Goal: Use online tool/utility: Utilize a website feature to perform a specific function

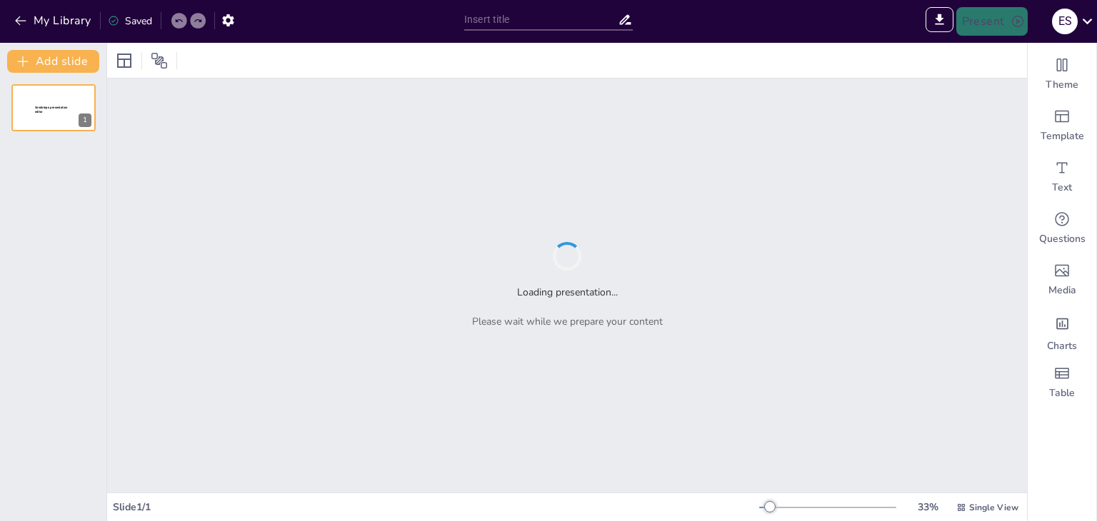
type input "Imported Reportes INDICAS Primer Cuatrimestre 2025.pptx"
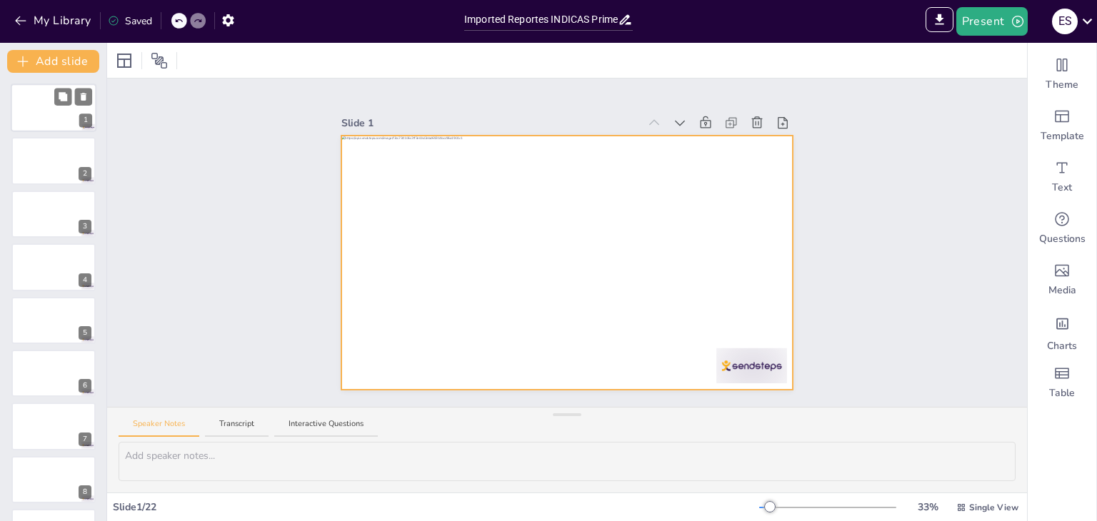
click at [43, 114] on div at bounding box center [54, 108] width 86 height 49
click at [411, 349] on div at bounding box center [567, 263] width 452 height 254
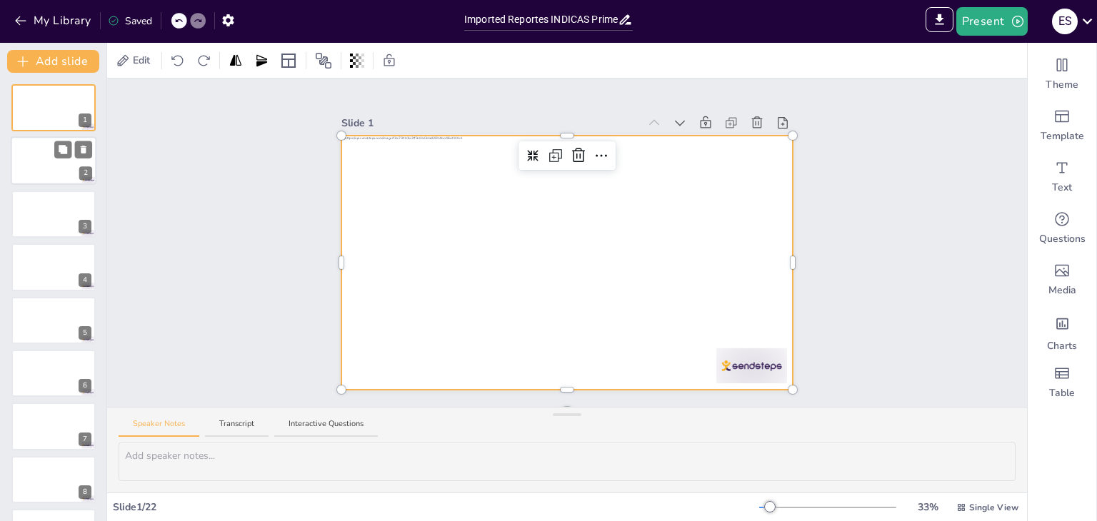
click at [66, 171] on div at bounding box center [54, 161] width 86 height 49
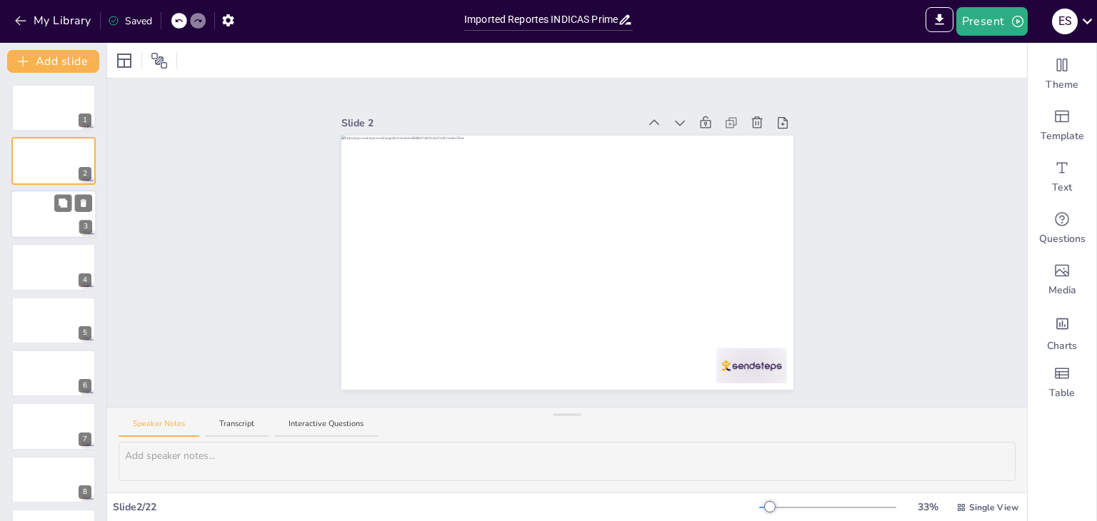
click at [59, 215] on div at bounding box center [54, 214] width 86 height 49
click at [63, 279] on div at bounding box center [54, 267] width 86 height 49
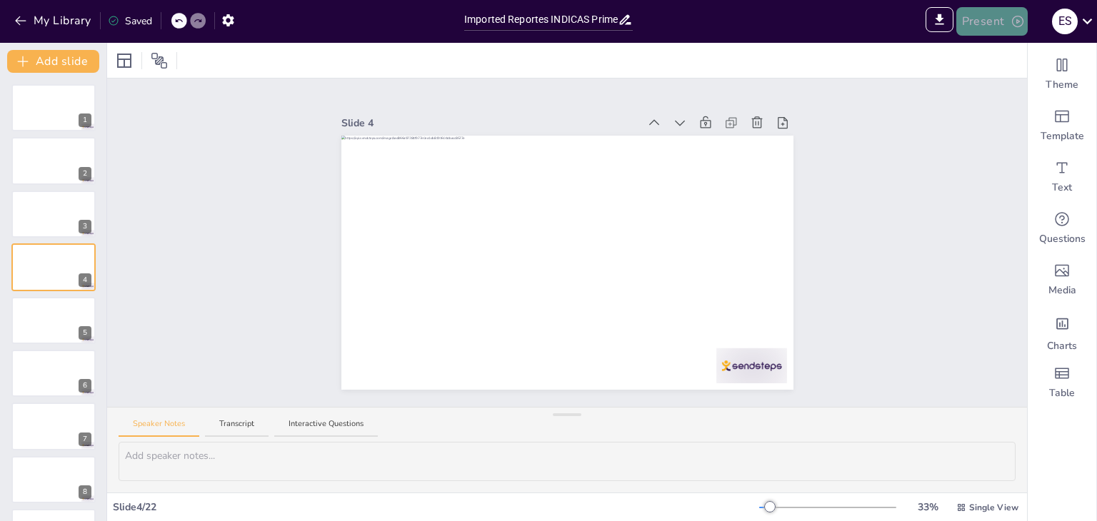
click at [989, 25] on button "Present" at bounding box center [991, 21] width 71 height 29
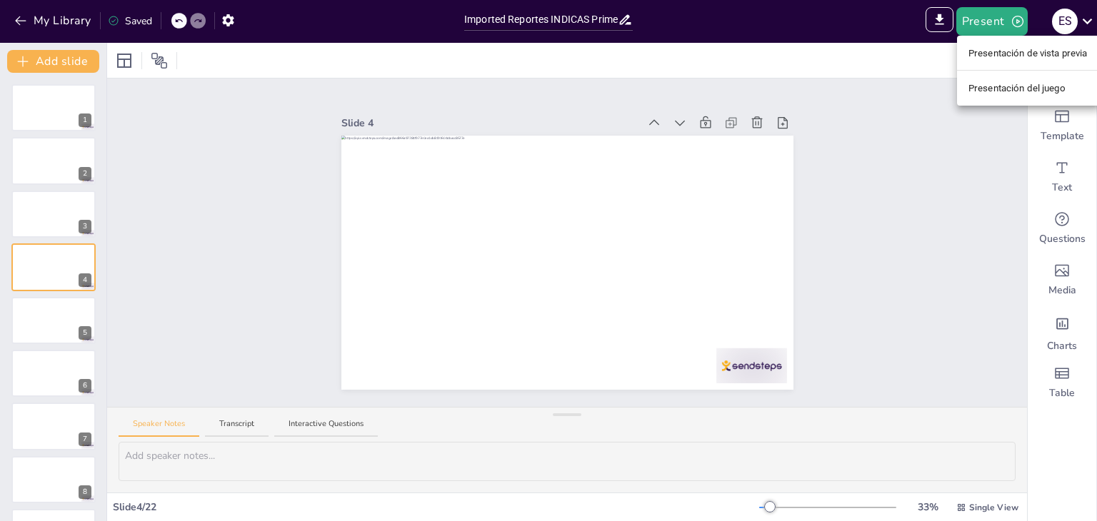
click at [997, 55] on font "Presentación de vista previa" at bounding box center [1028, 53] width 119 height 11
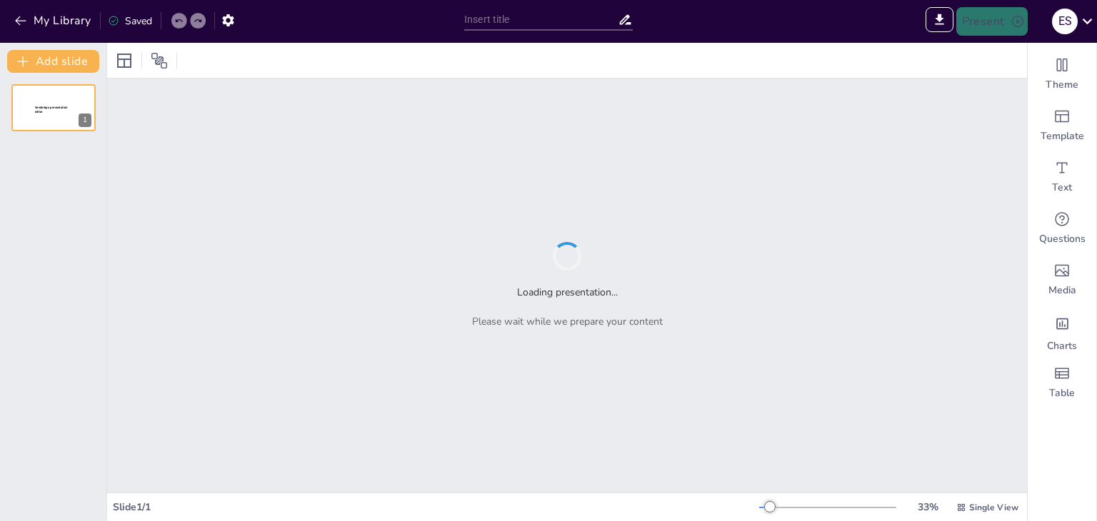
type input "Sendsteps presentation"
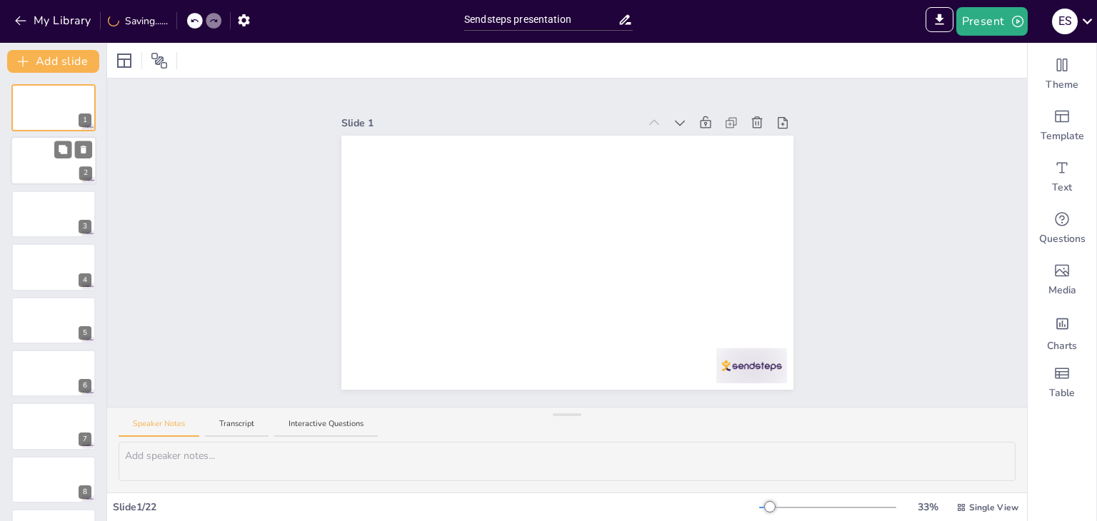
click at [60, 164] on div at bounding box center [54, 161] width 86 height 49
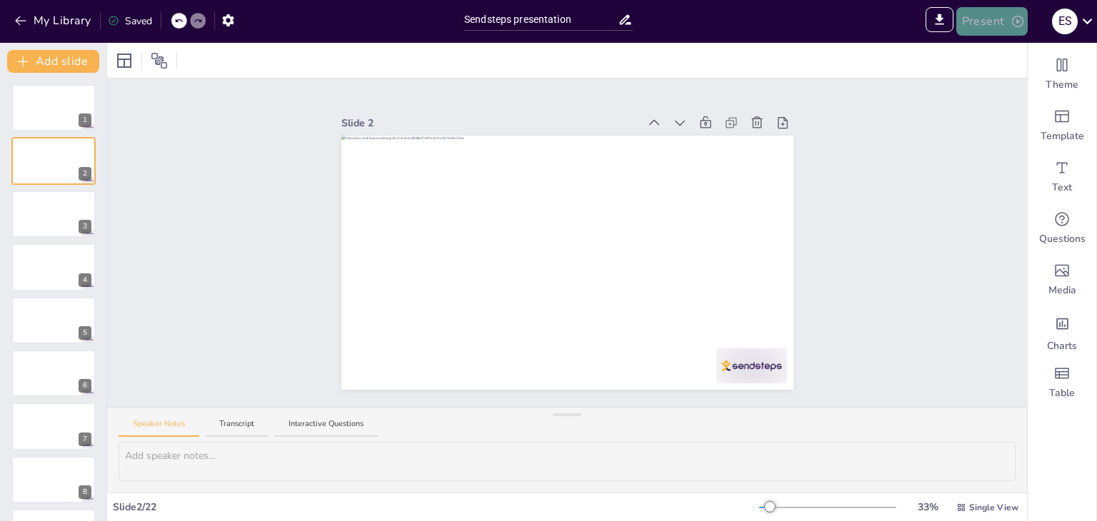
click at [989, 22] on button "Present" at bounding box center [991, 21] width 71 height 29
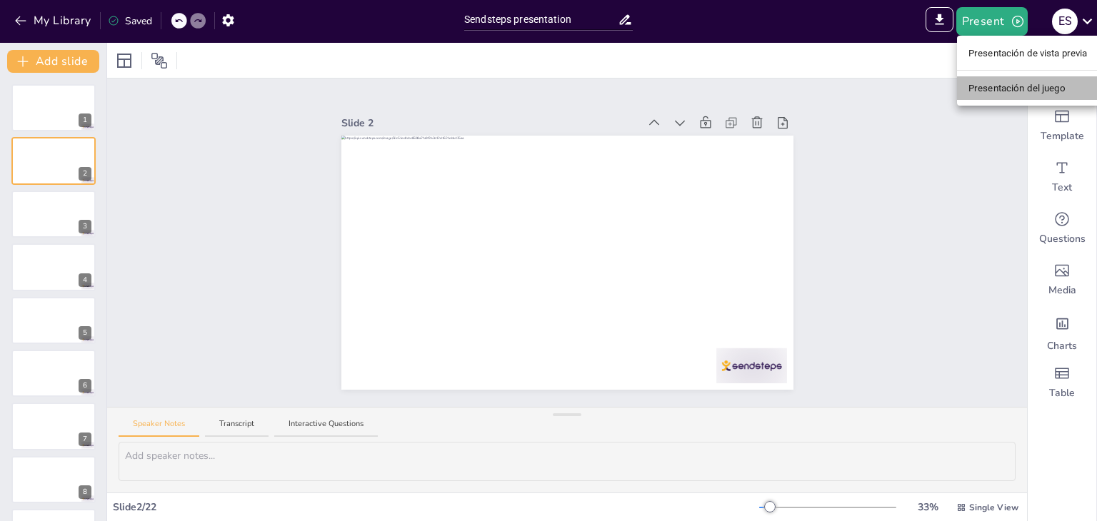
click at [991, 89] on font "Presentación del juego" at bounding box center [1017, 88] width 97 height 11
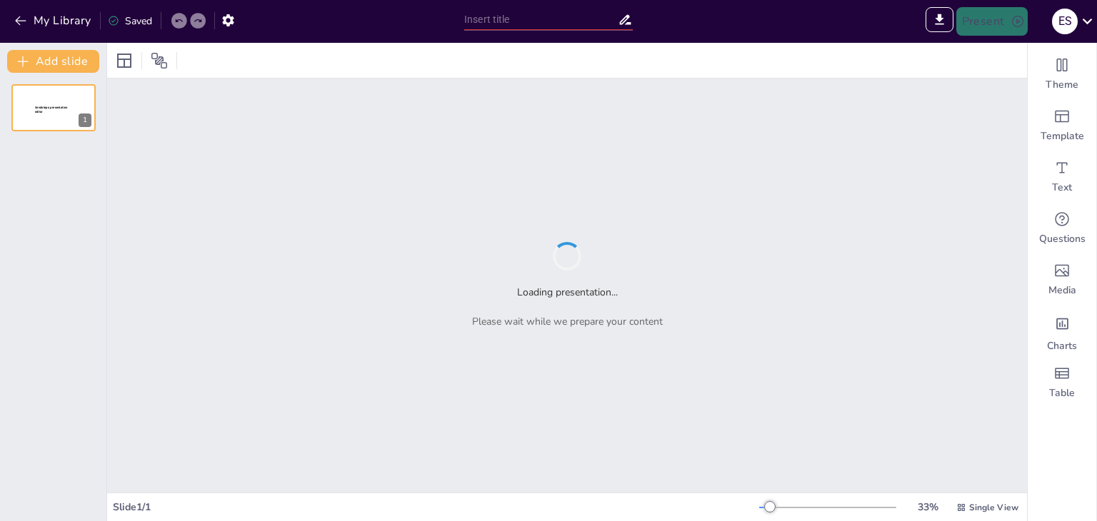
type input "Sendsteps presentation"
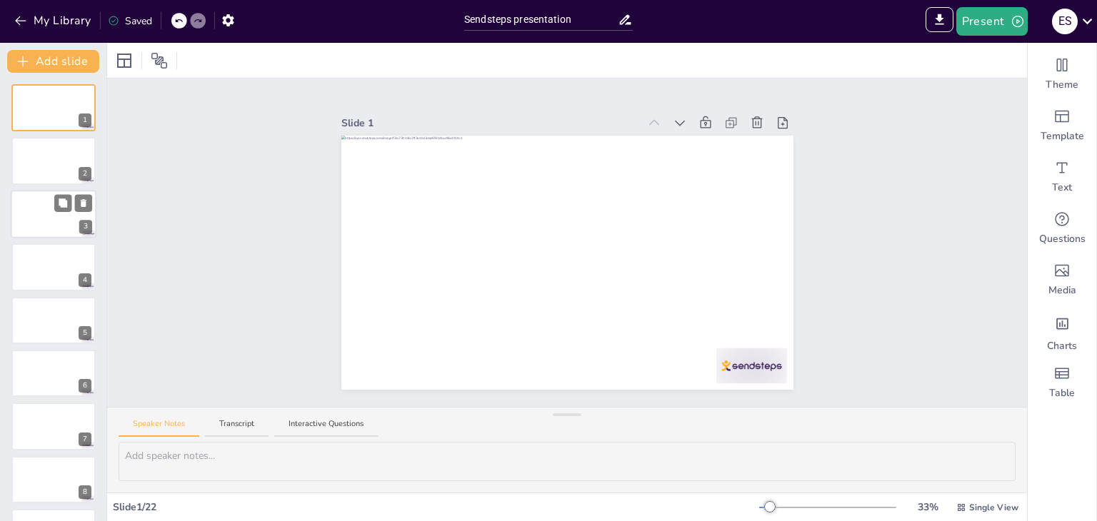
click at [74, 223] on div at bounding box center [54, 214] width 86 height 49
click at [1086, 16] on icon at bounding box center [1087, 20] width 19 height 19
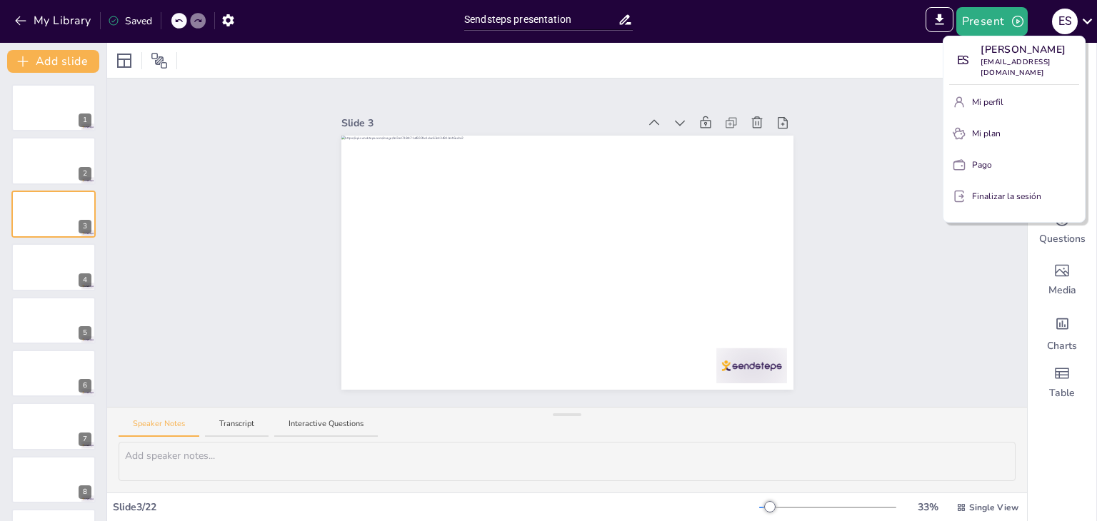
click at [866, 321] on div at bounding box center [548, 260] width 1097 height 521
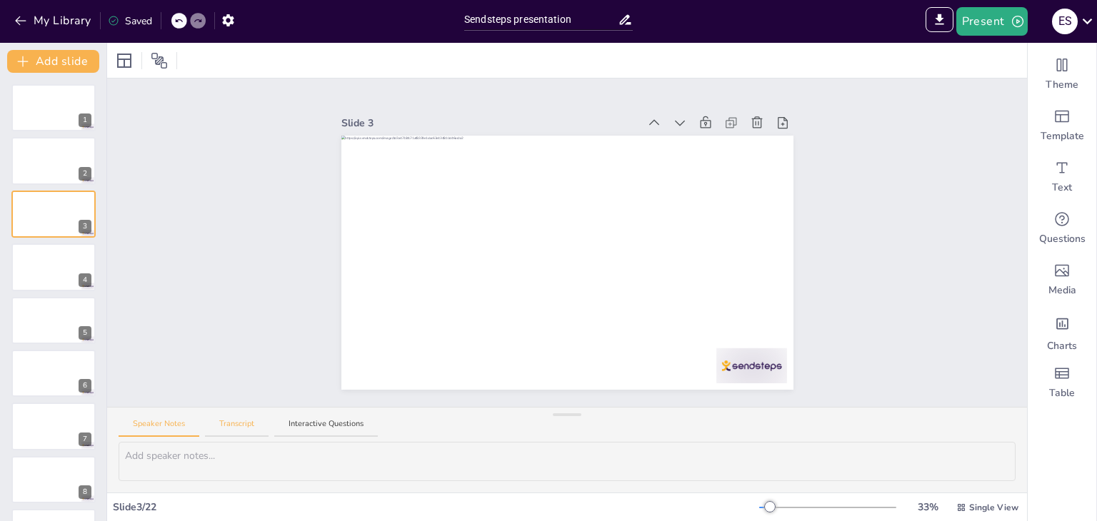
click at [237, 426] on button "Transcript" at bounding box center [237, 428] width 64 height 19
click at [331, 426] on button "Interactive Questions" at bounding box center [326, 428] width 104 height 19
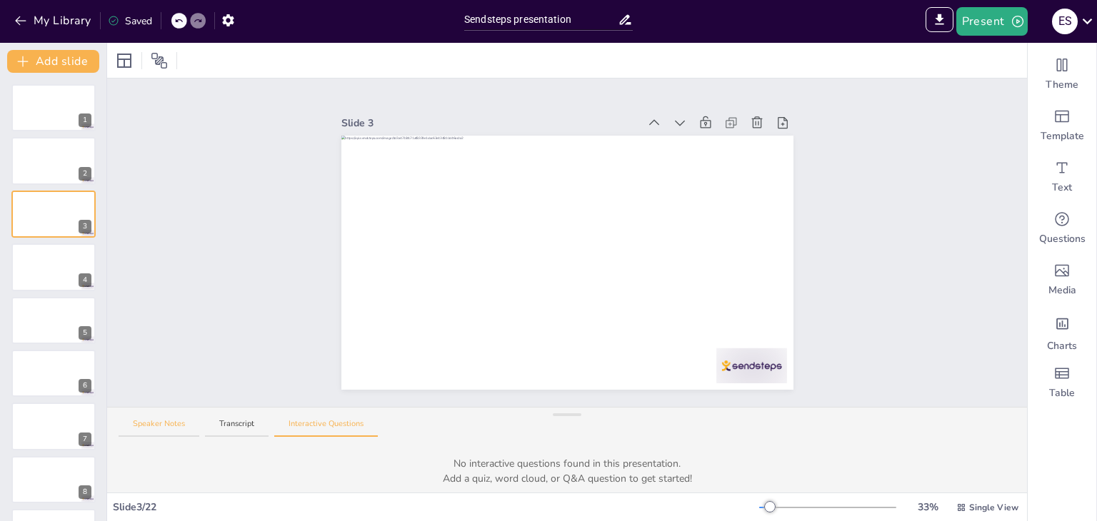
click at [161, 429] on button "Speaker Notes" at bounding box center [159, 428] width 81 height 19
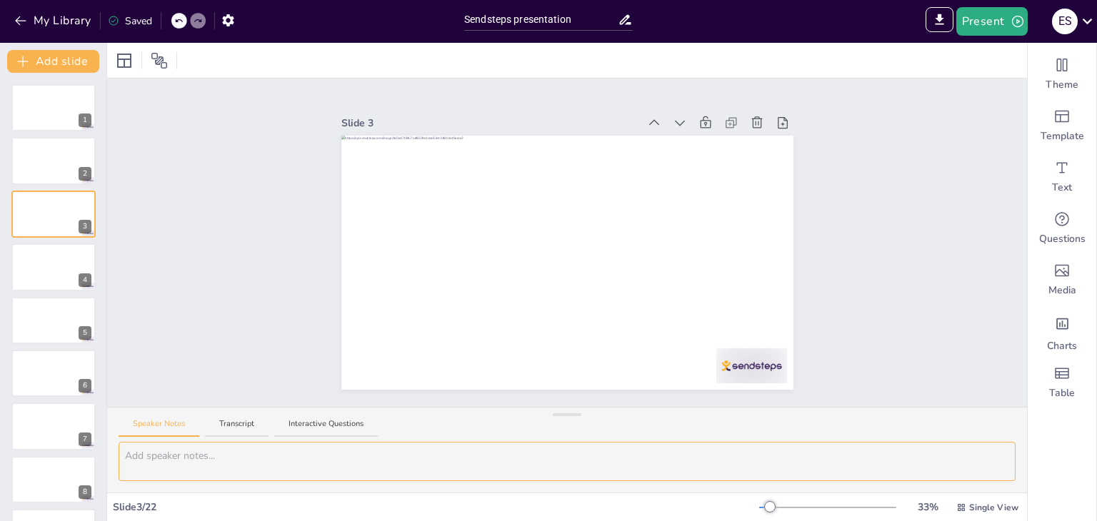
click at [244, 471] on textarea at bounding box center [567, 461] width 897 height 39
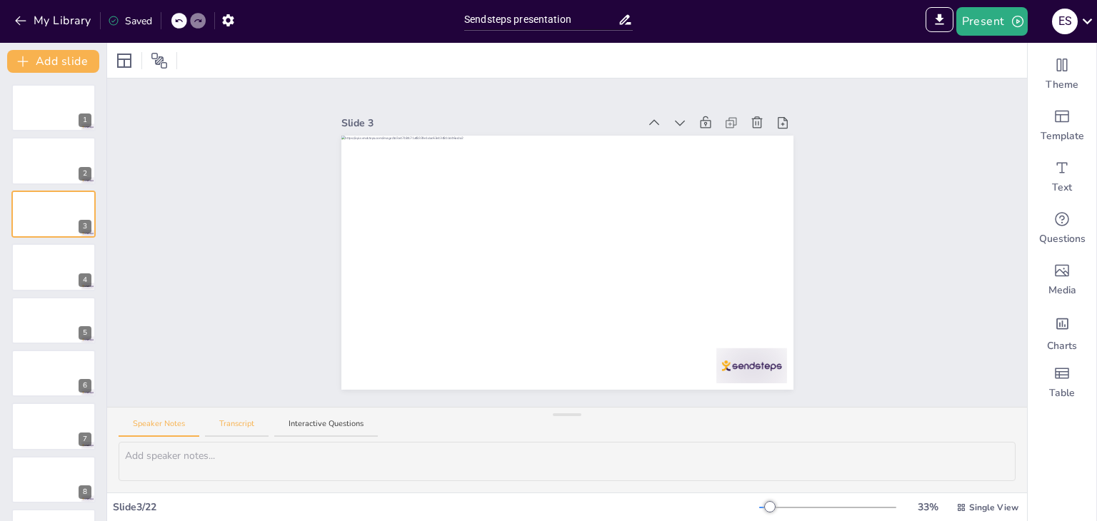
click at [240, 427] on button "Transcript" at bounding box center [237, 428] width 64 height 19
click at [886, 369] on div "Slide 1 Slide 2 Slide 3 Slide 4 Slide 5 Slide 6 Slide 7 Slide 8 Slide 9 Slide 1…" at bounding box center [567, 243] width 920 height 329
click at [19, 20] on icon "button" at bounding box center [21, 21] width 14 height 14
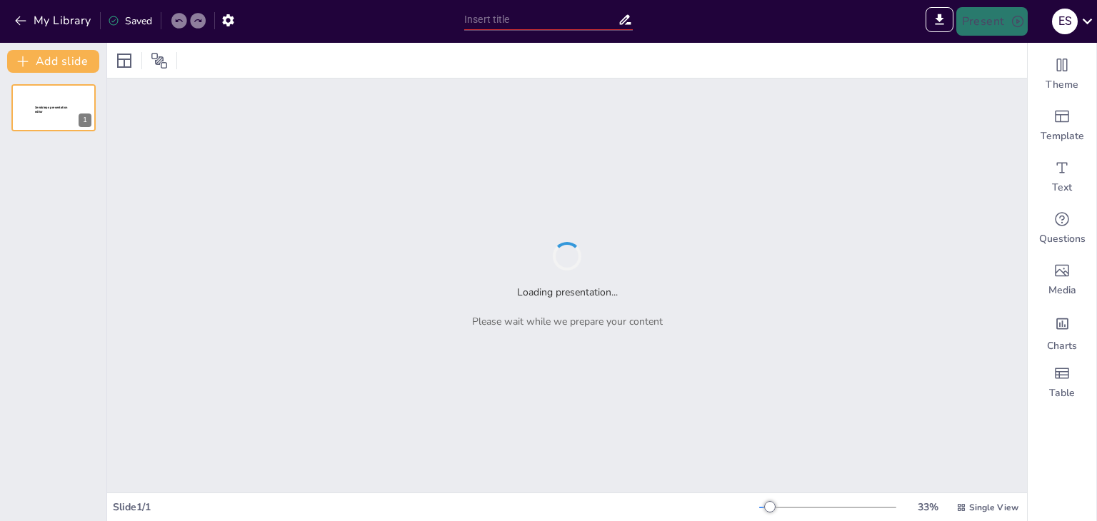
type input "Imported TECNICA DE INSERCION SONDA.VESICAL.CERRADA.pptx"
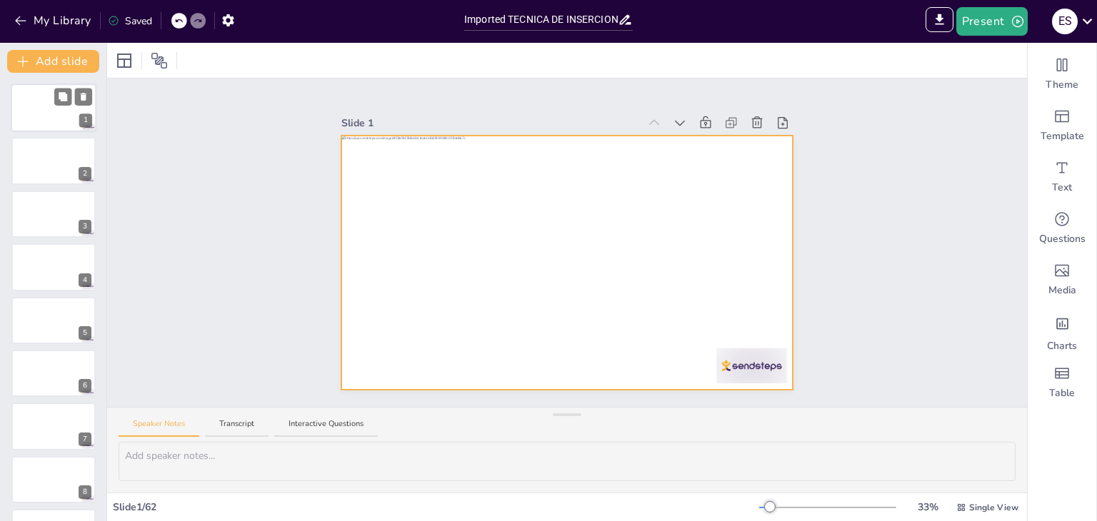
click at [63, 118] on div at bounding box center [54, 108] width 86 height 49
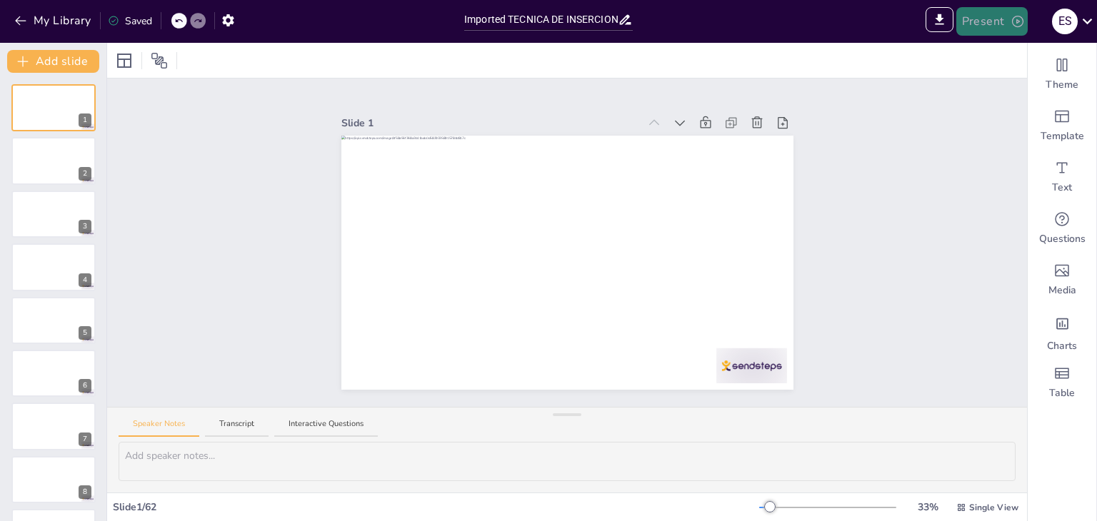
click at [1003, 21] on button "Present" at bounding box center [991, 21] width 71 height 29
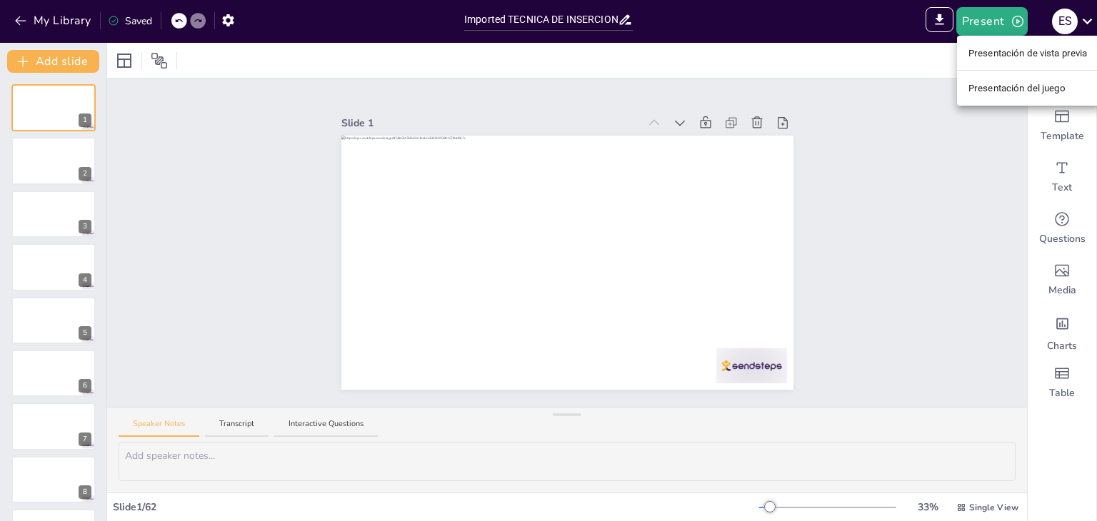
click at [1006, 86] on font "Presentación del juego" at bounding box center [1017, 88] width 97 height 11
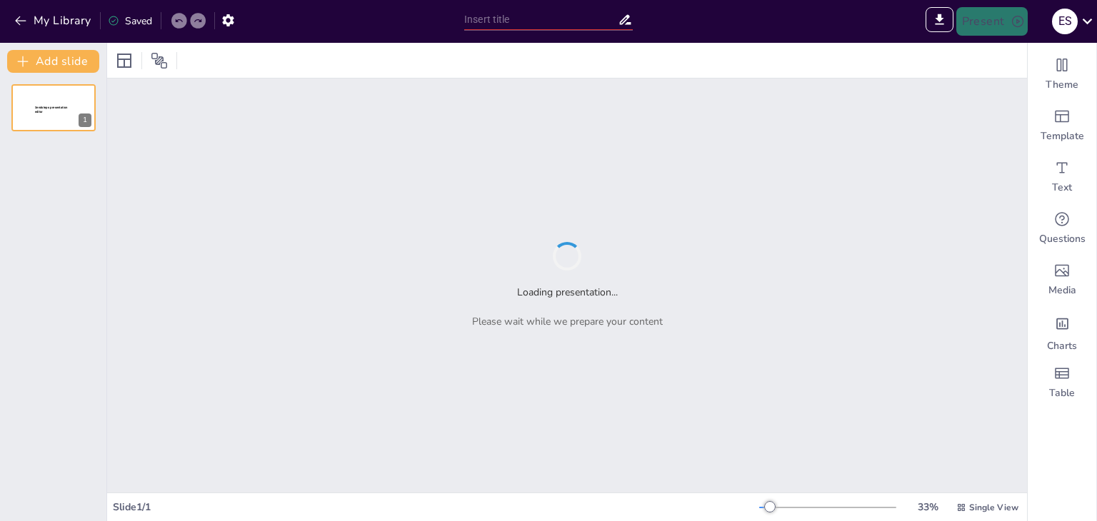
type input "Sendsteps presentation"
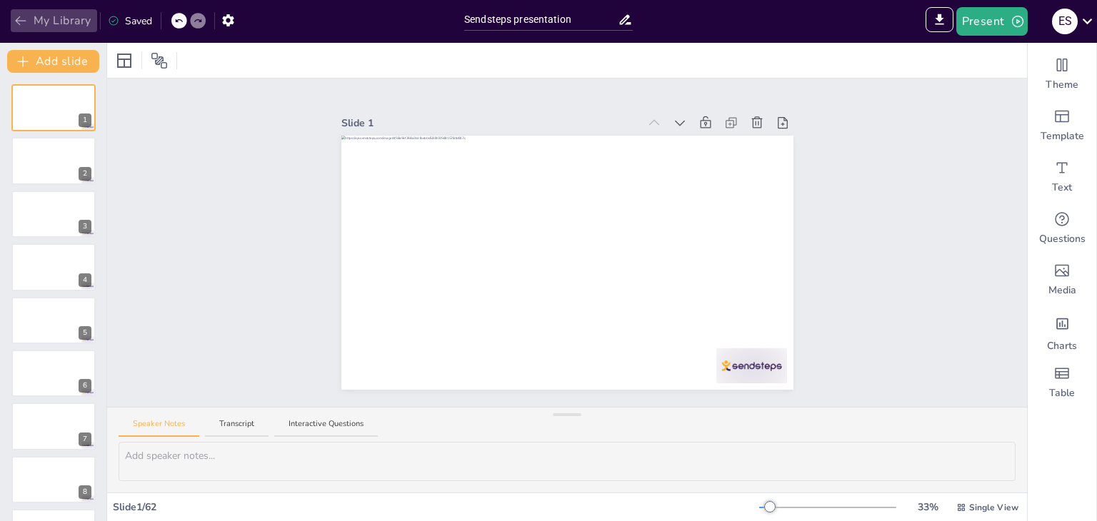
click at [19, 20] on icon "button" at bounding box center [21, 21] width 14 height 14
